Goal: Information Seeking & Learning: Learn about a topic

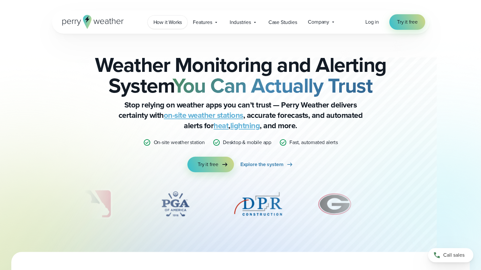
click at [162, 23] on span "How it Works" at bounding box center [167, 22] width 29 height 8
